Goal: Transaction & Acquisition: Purchase product/service

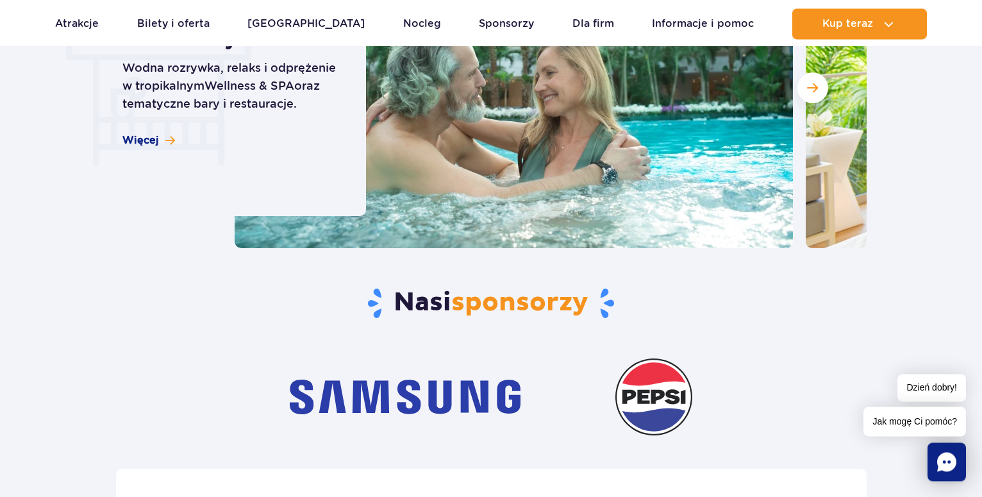
scroll to position [3776, 0]
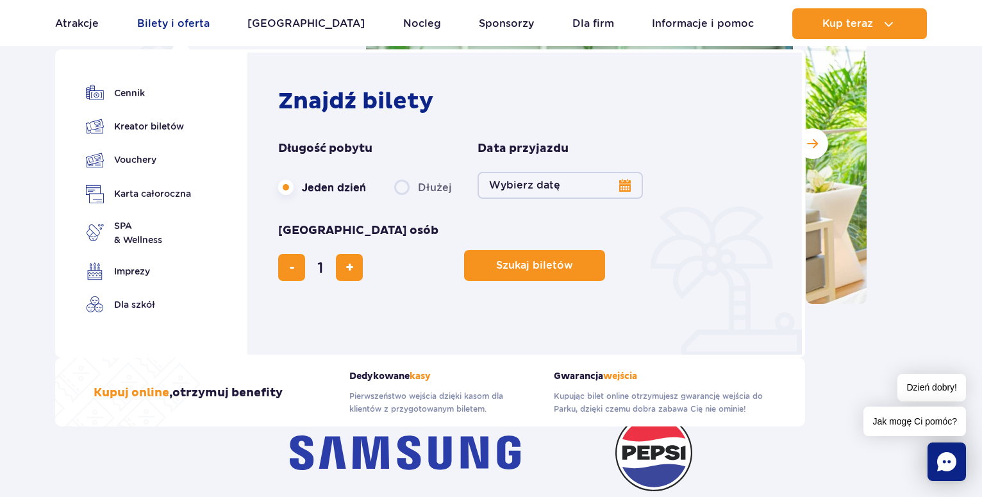
click at [208, 26] on link "Bilety i oferta" at bounding box center [173, 23] width 72 height 31
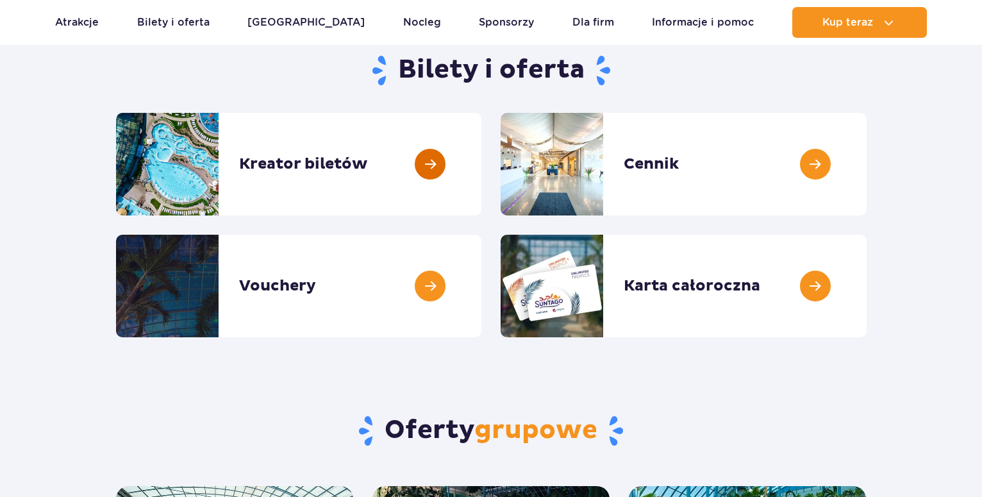
scroll to position [131, 0]
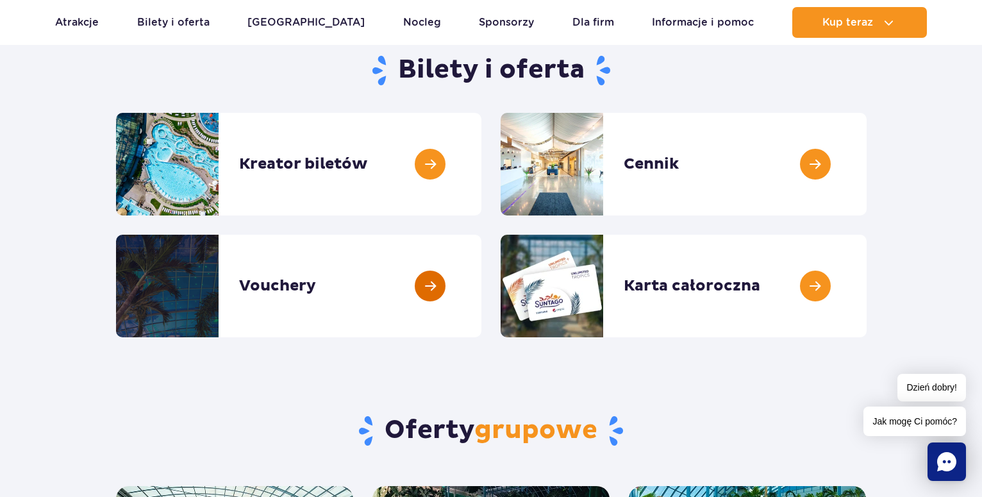
click at [481, 279] on link at bounding box center [481, 285] width 0 height 103
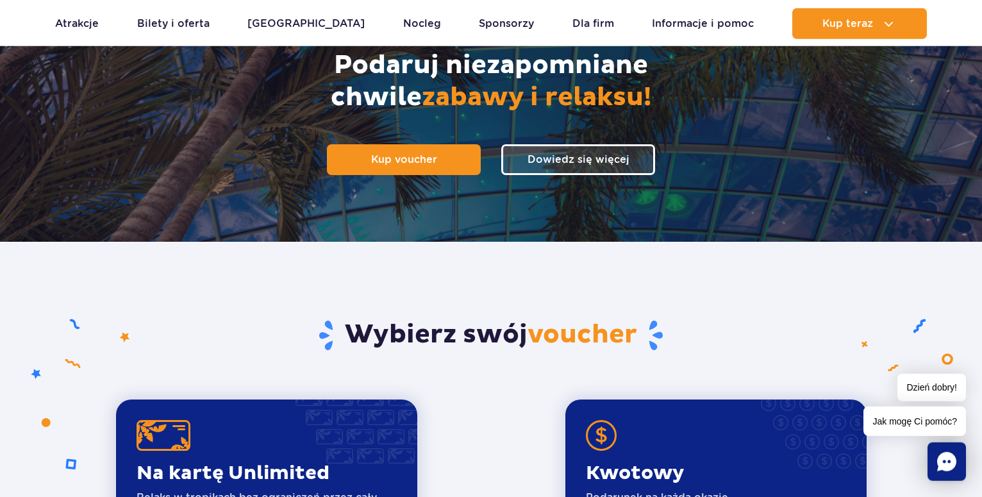
scroll to position [196, 0]
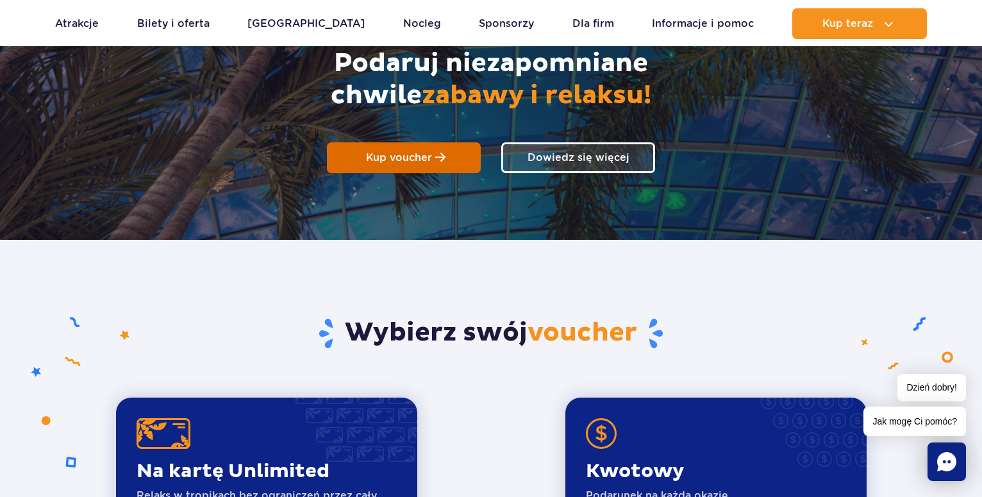
click at [433, 159] on link "Kup voucher" at bounding box center [404, 157] width 154 height 31
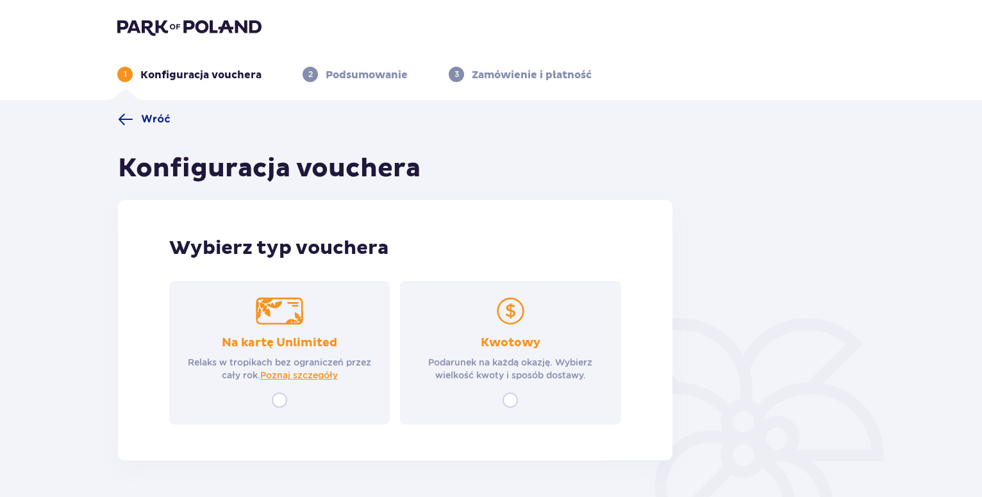
scroll to position [46, 0]
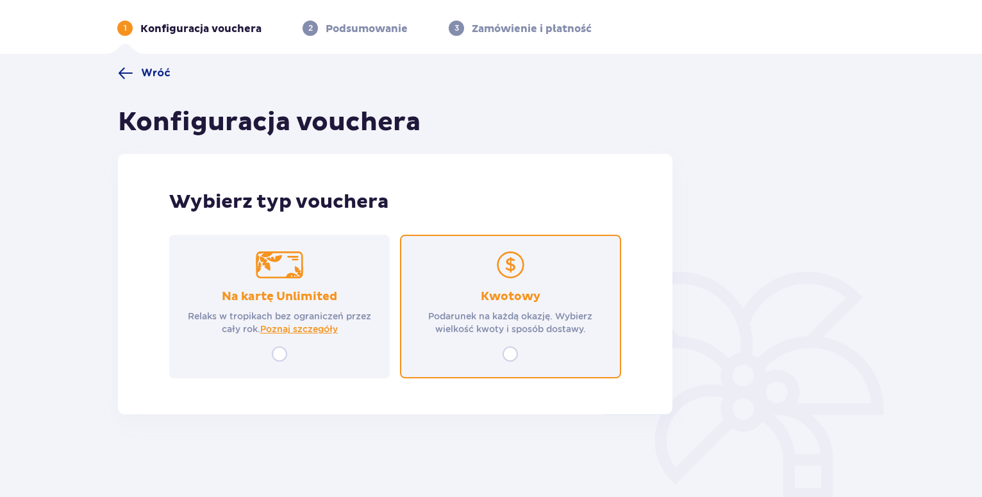
click at [509, 350] on input "radio" at bounding box center [509, 353] width 15 height 15
radio input "true"
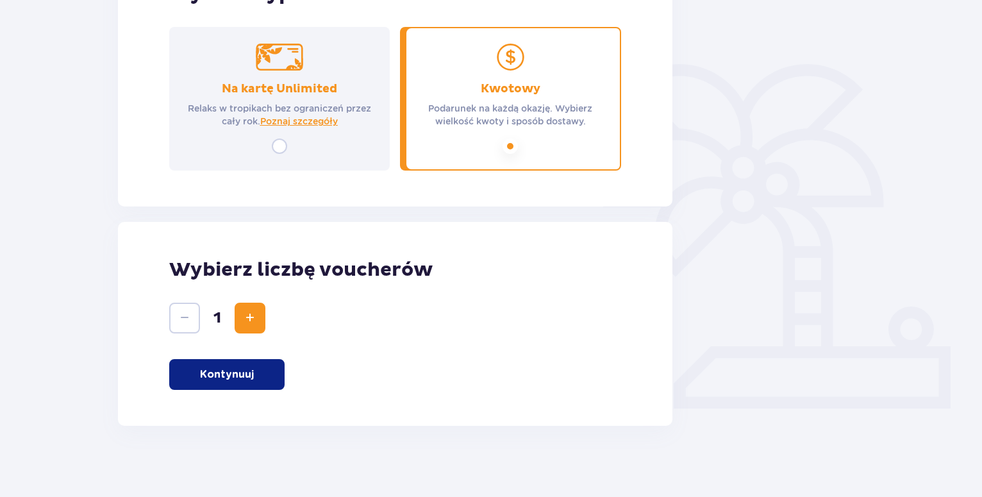
scroll to position [259, 0]
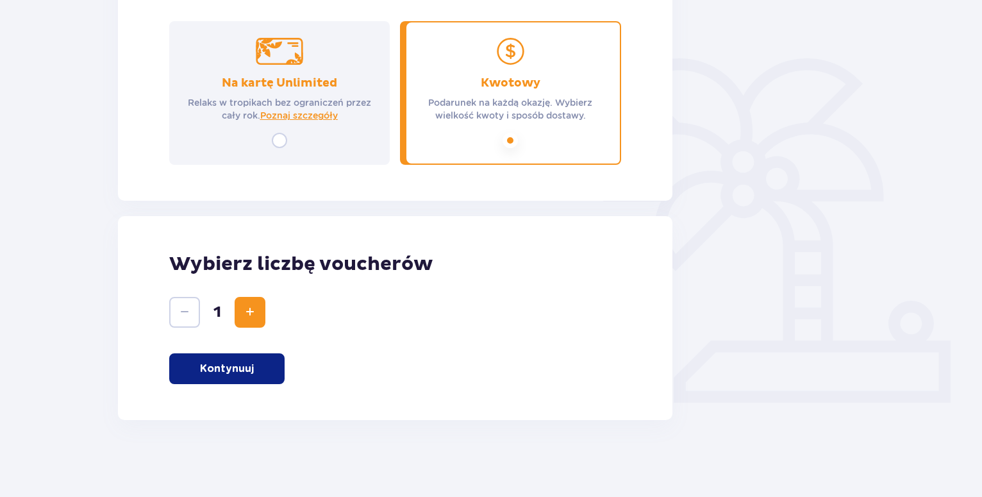
click at [251, 374] on p "Kontynuuj" at bounding box center [227, 368] width 54 height 14
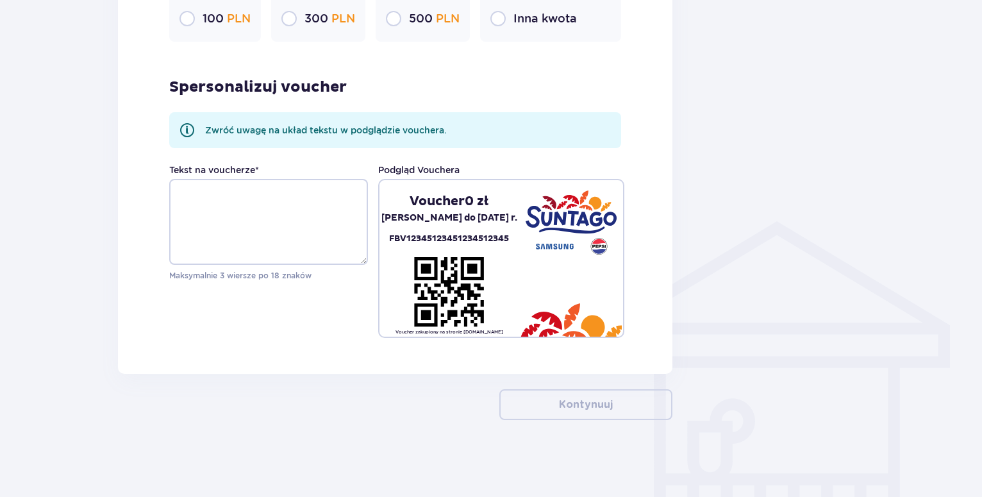
scroll to position [493, 0]
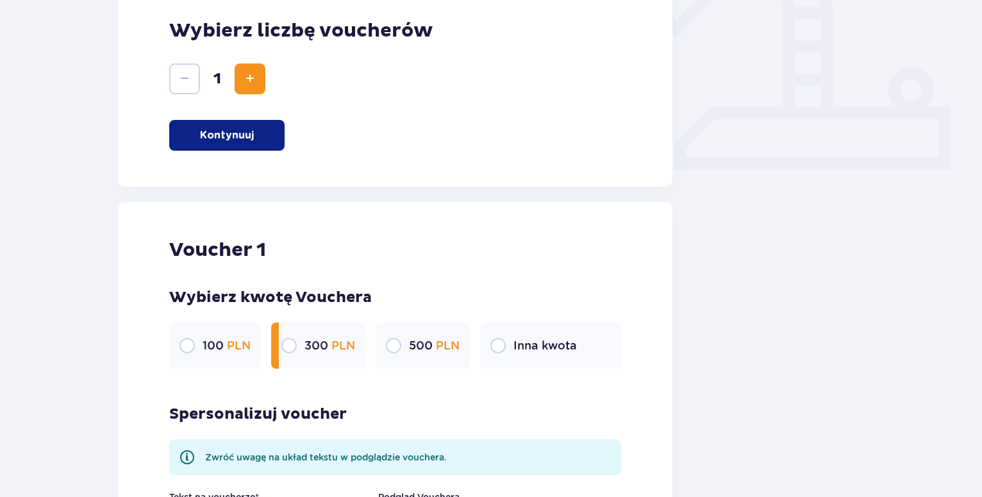
click at [289, 343] on input "radio" at bounding box center [288, 345] width 15 height 15
radio input "true"
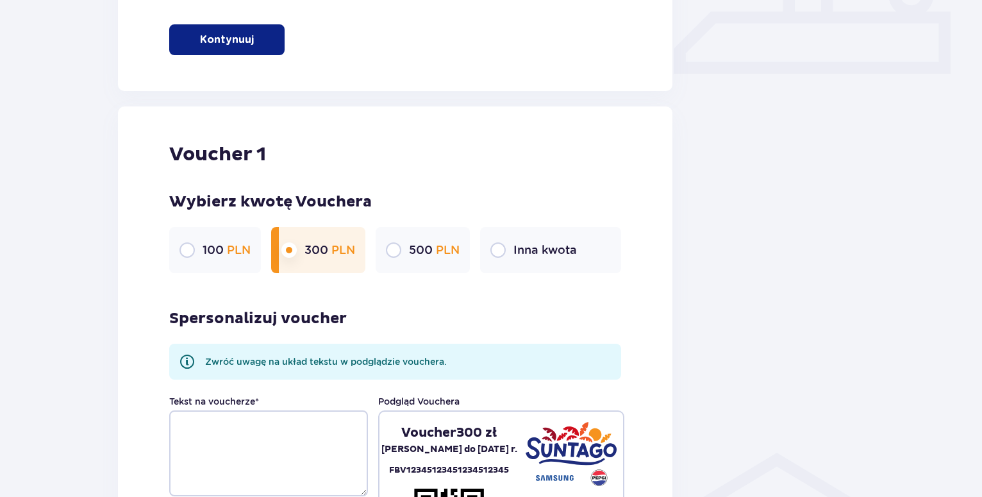
scroll to position [754, 0]
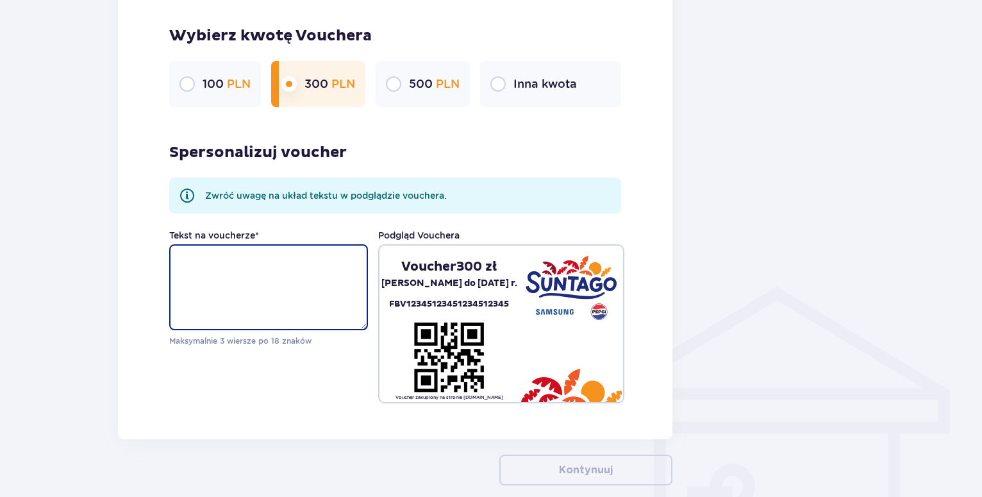
click at [233, 269] on textarea "Tekst na voucherze *" at bounding box center [268, 287] width 199 height 86
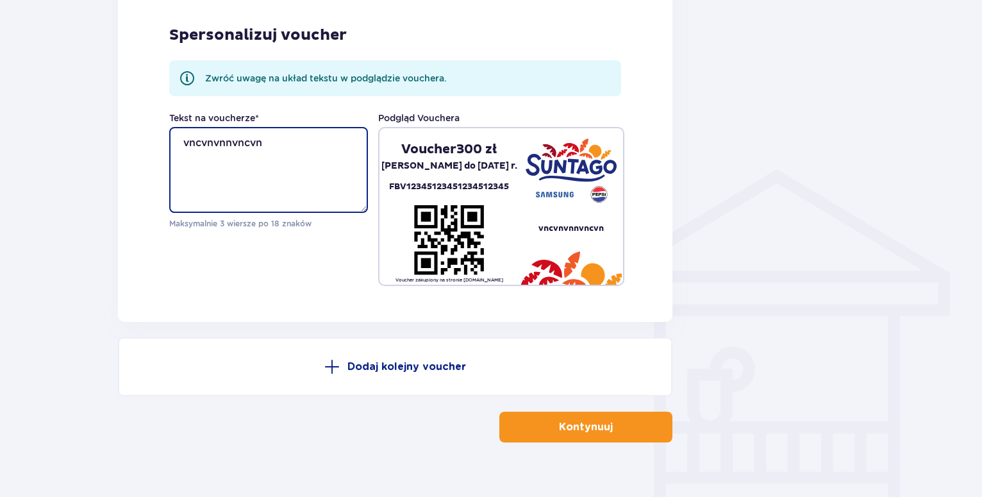
scroll to position [894, 0]
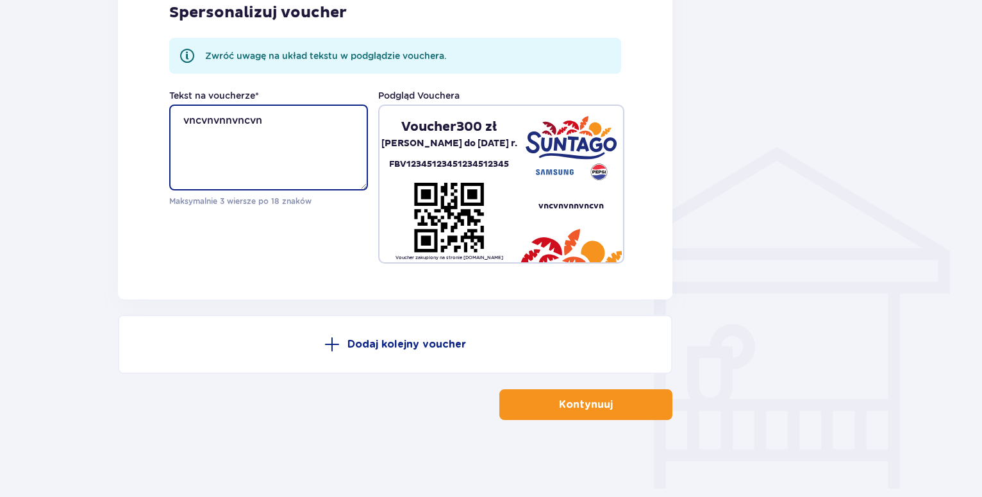
type textarea "vncvnvnnvncvn"
click at [568, 410] on p "Kontynuuj" at bounding box center [586, 404] width 54 height 14
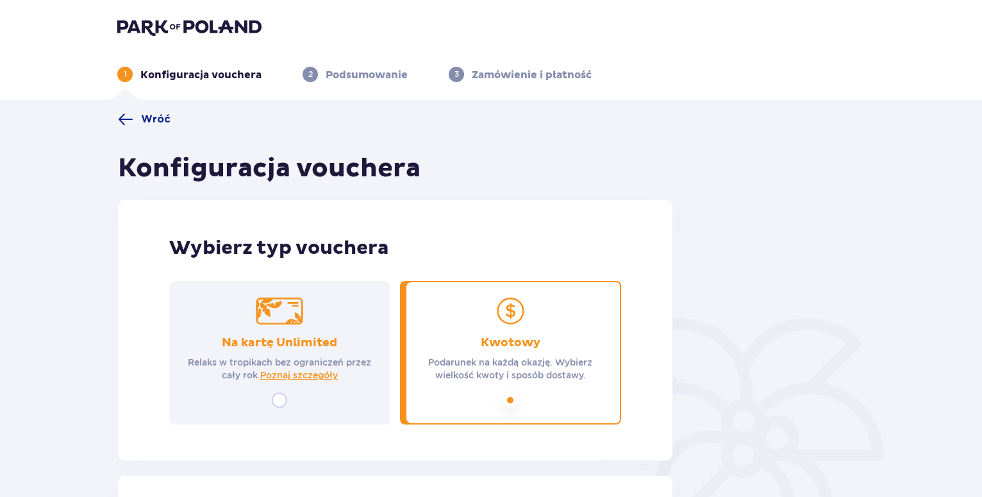
scroll to position [82, 0]
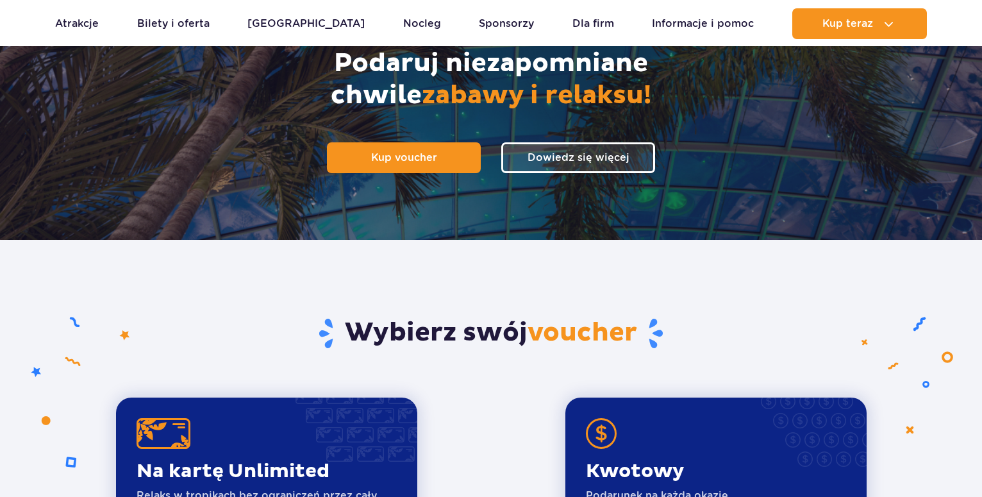
scroll to position [196, 0]
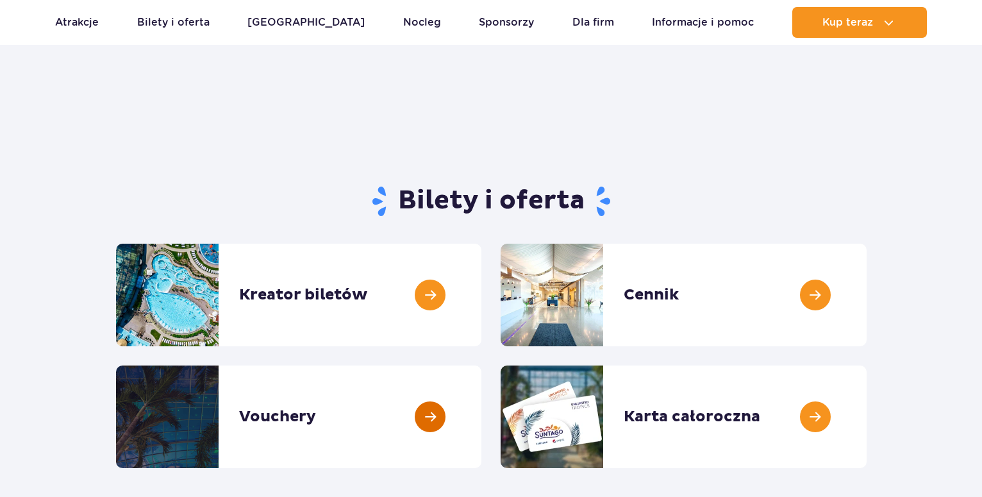
scroll to position [131, 0]
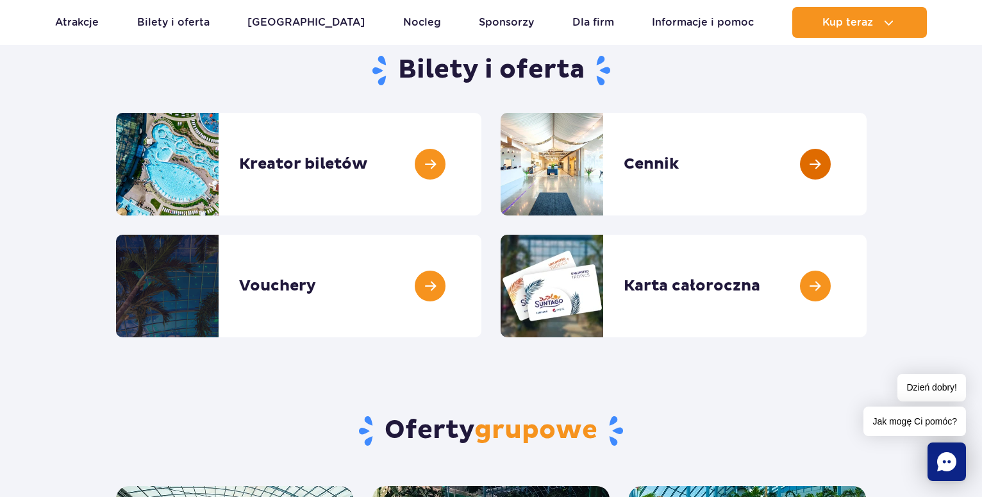
click at [866, 161] on link at bounding box center [866, 164] width 0 height 103
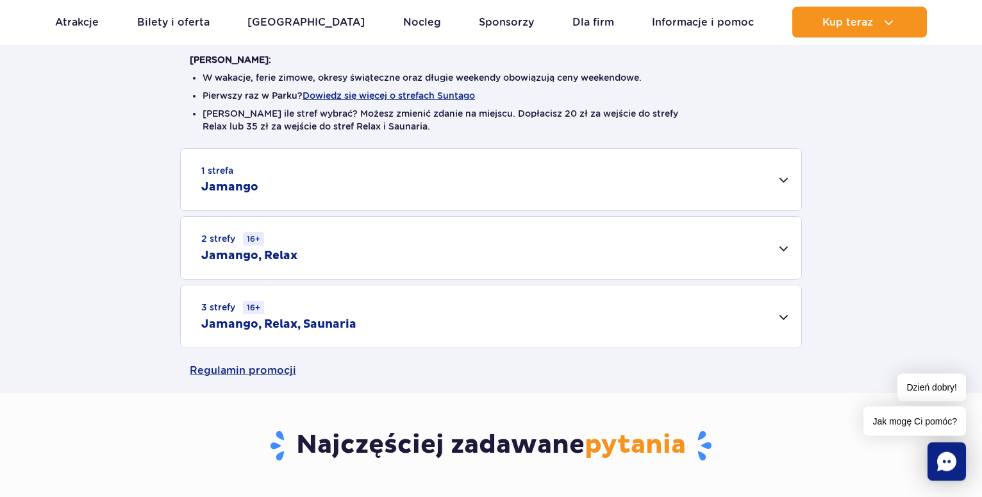
scroll to position [327, 0]
click at [787, 247] on div "2 strefy 16+ Jamango, Relax" at bounding box center [491, 247] width 620 height 62
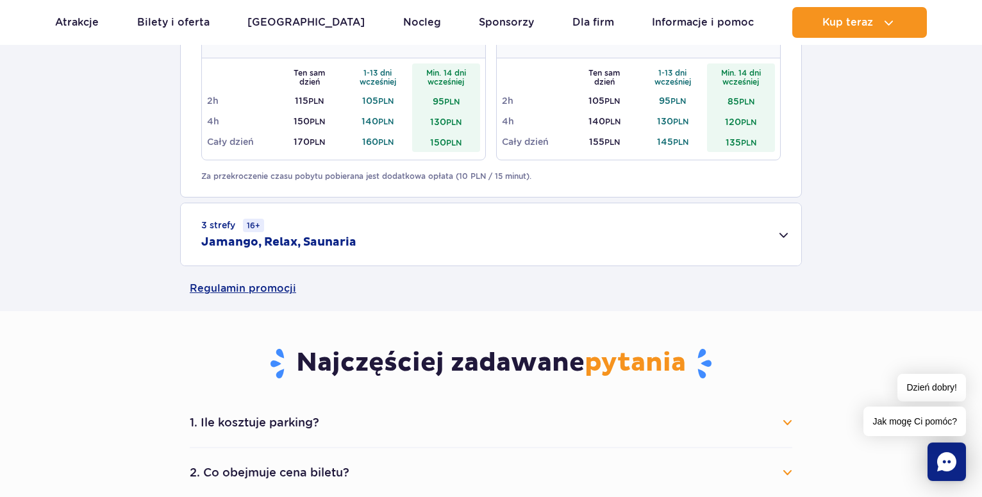
scroll to position [588, 0]
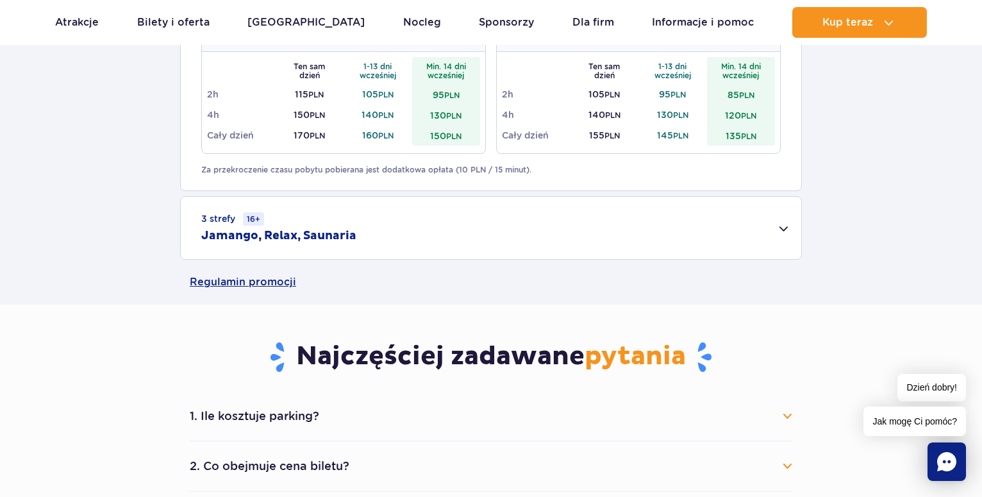
click at [778, 227] on div "3 strefy 16+ Jamango, Relax, Saunaria" at bounding box center [491, 228] width 620 height 62
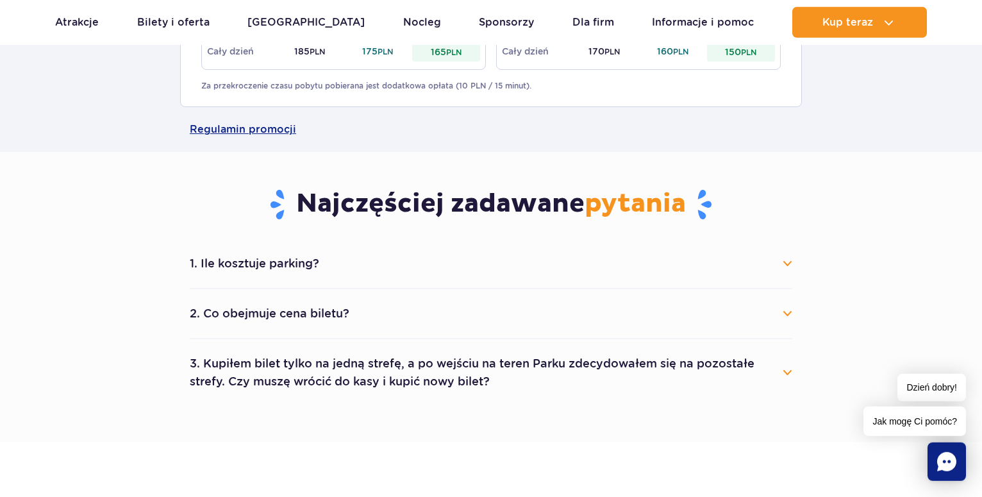
scroll to position [915, 0]
click at [785, 264] on button "1. Ile kosztuje parking?" at bounding box center [491, 263] width 602 height 28
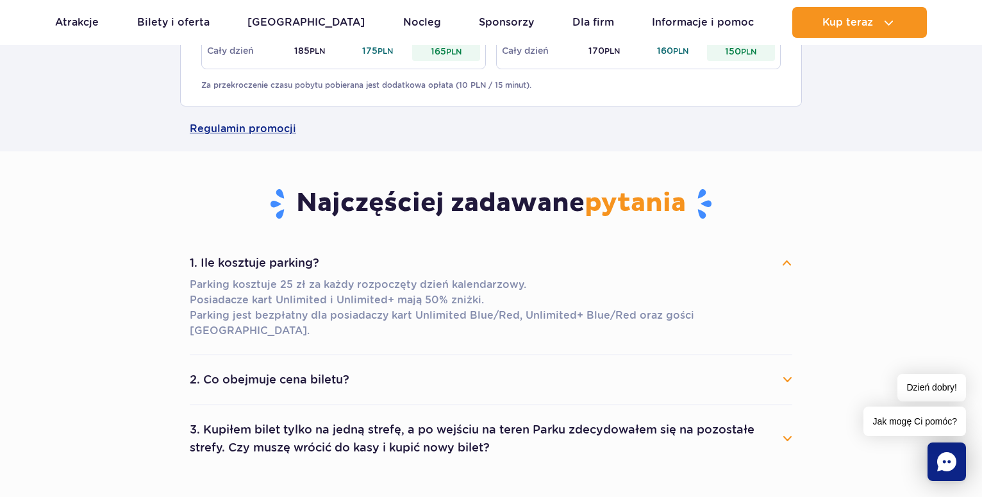
scroll to position [1046, 0]
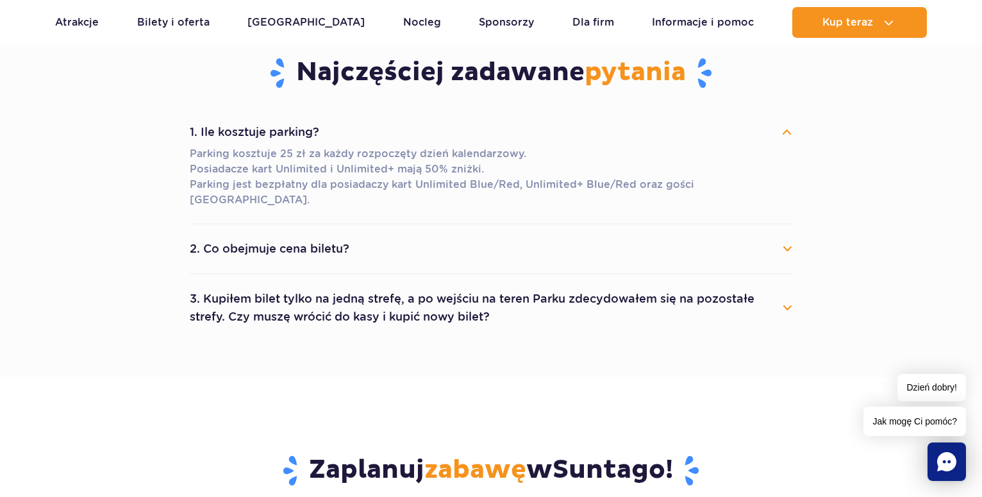
click at [789, 239] on button "2. Co obejmuje cena biletu?" at bounding box center [491, 248] width 602 height 28
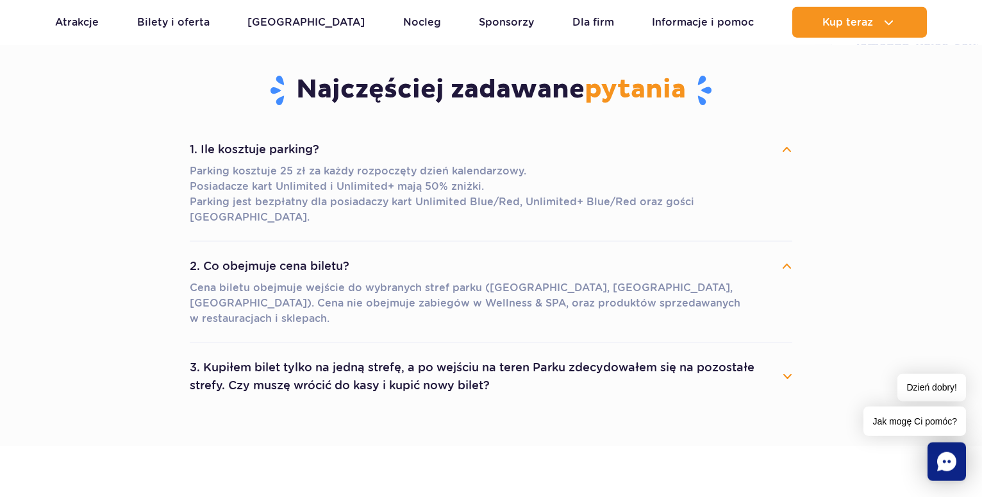
scroll to position [980, 0]
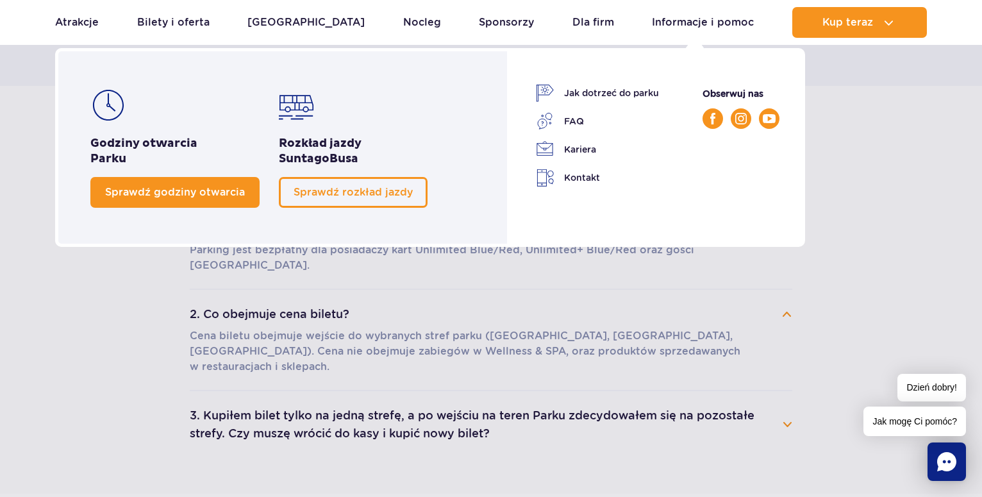
click at [188, 191] on span "Sprawdź godziny otwarcia" at bounding box center [175, 192] width 140 height 12
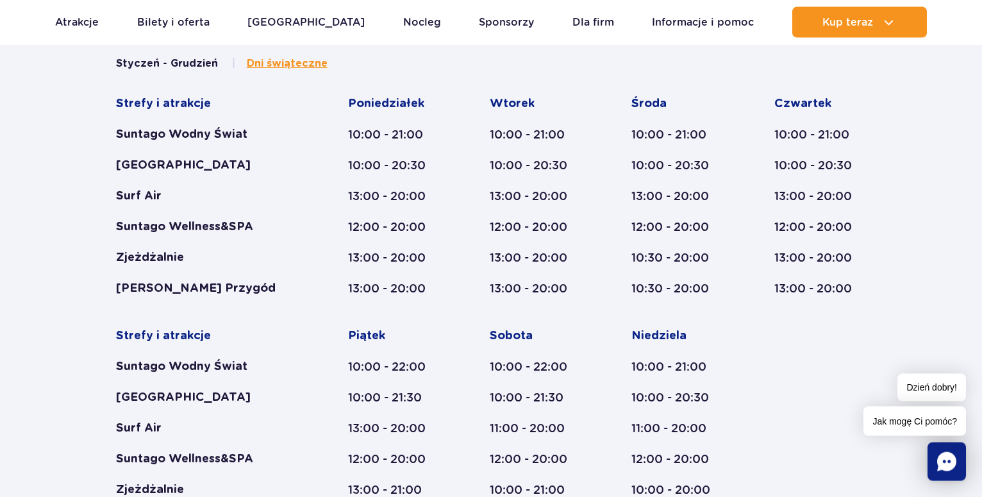
scroll to position [595, 0]
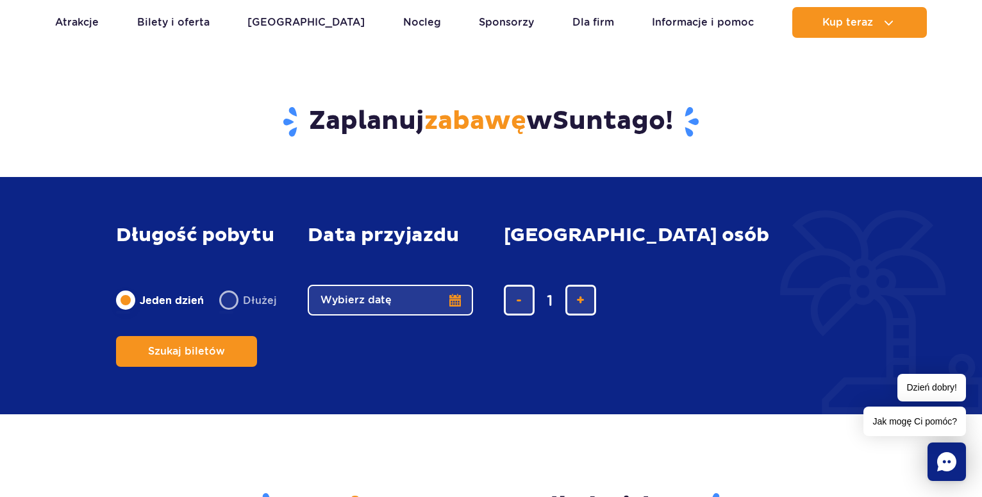
scroll to position [719, 0]
